Goal: Task Accomplishment & Management: Use online tool/utility

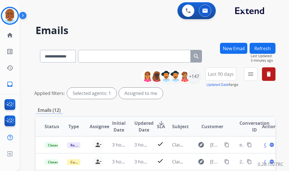
select select "**********"
click at [0, 171] on html "**********" at bounding box center [144, 85] width 289 height 171
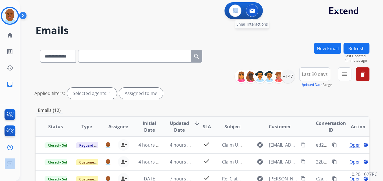
click at [256, 8] on button at bounding box center [252, 11] width 12 height 12
click at [256, 16] on div "0 Email Interactions" at bounding box center [252, 11] width 17 height 12
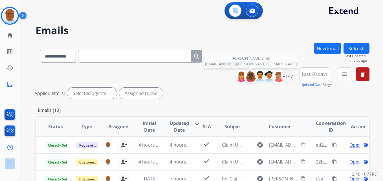
click at [252, 74] on img at bounding box center [250, 76] width 11 height 11
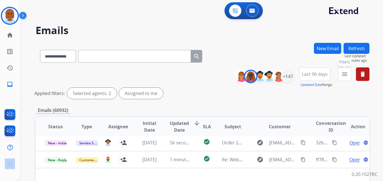
click at [289, 76] on mat-icon "menu" at bounding box center [344, 74] width 7 height 7
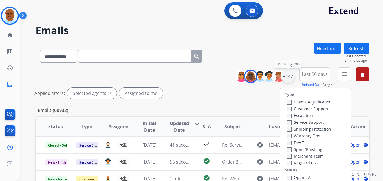
click at [289, 76] on div "+147" at bounding box center [288, 77] width 14 height 14
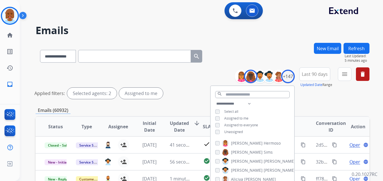
click at [219, 150] on div "[PERSON_NAME]" at bounding box center [243, 152] width 57 height 7
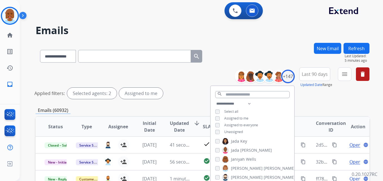
scroll to position [507, 0]
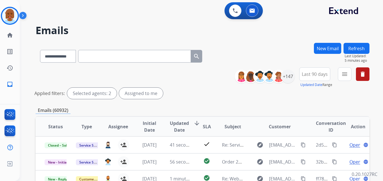
click at [111, 94] on div "Selected agents: 2" at bounding box center [92, 93] width 50 height 11
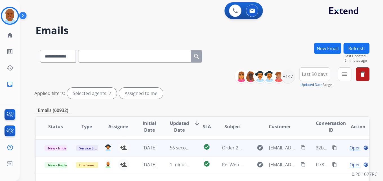
scroll to position [0, 0]
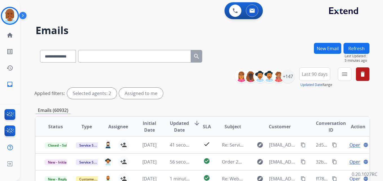
click at [201, 100] on div "**********" at bounding box center [203, 84] width 334 height 34
click at [210, 96] on div "Applied filters: Selected agents: 2 Assigned to me" at bounding box center [201, 93] width 334 height 11
drag, startPoint x: 154, startPoint y: 81, endPoint x: 148, endPoint y: 80, distance: 5.7
click at [148, 80] on div "**********" at bounding box center [203, 84] width 334 height 34
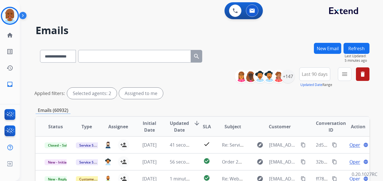
drag, startPoint x: 148, startPoint y: 80, endPoint x: 115, endPoint y: 56, distance: 41.3
click at [115, 56] on input "text" at bounding box center [134, 56] width 113 height 13
click at [252, 15] on button at bounding box center [252, 11] width 12 height 12
click at [93, 90] on div "Selected agents: 2" at bounding box center [92, 93] width 50 height 11
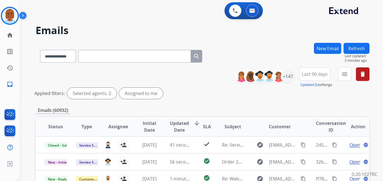
click at [94, 93] on div "Selected agents: 2" at bounding box center [92, 93] width 50 height 11
drag, startPoint x: 193, startPoint y: 79, endPoint x: 258, endPoint y: 77, distance: 64.3
click at [194, 79] on div "**********" at bounding box center [203, 84] width 334 height 34
click at [289, 70] on button "menu Filters" at bounding box center [345, 74] width 14 height 14
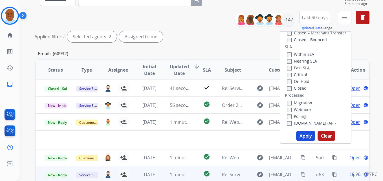
scroll to position [56, 0]
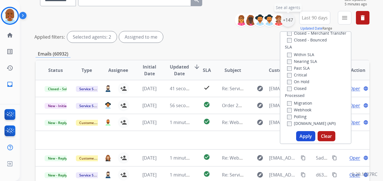
click at [283, 21] on div "+147" at bounding box center [288, 20] width 14 height 14
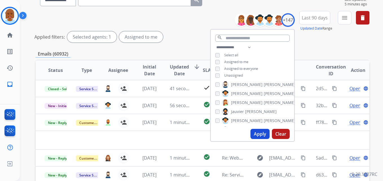
click at [233, 63] on span "Assigned to me" at bounding box center [236, 61] width 24 height 5
click at [231, 63] on span "Assigned to me" at bounding box center [236, 61] width 24 height 5
click at [254, 134] on button "Apply" at bounding box center [259, 134] width 19 height 10
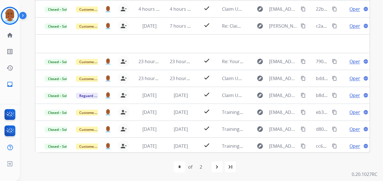
scroll to position [153, 0]
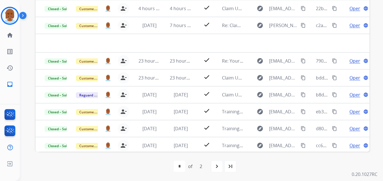
click at [222, 168] on div "navigate_next" at bounding box center [217, 166] width 12 height 12
select select "*"
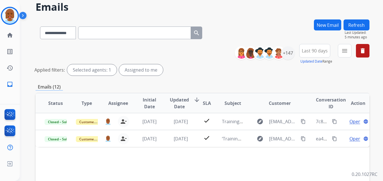
scroll to position [28, 0]
